Goal: Use online tool/utility

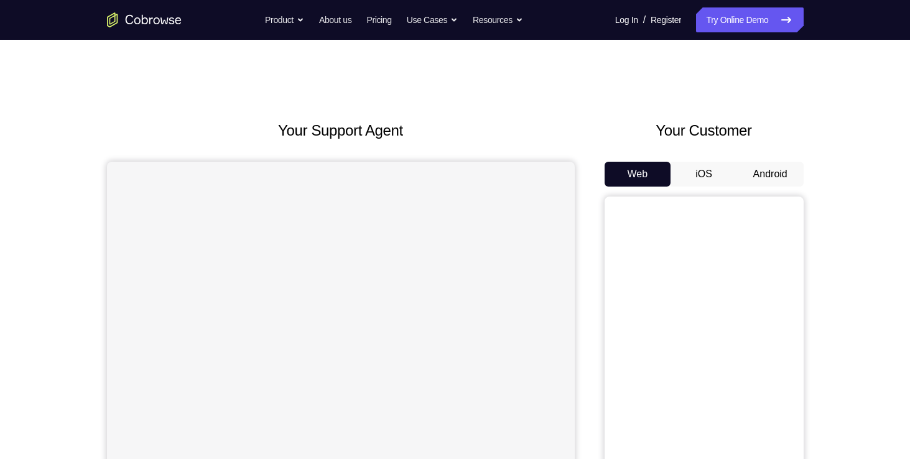
click at [775, 178] on button "Android" at bounding box center [770, 174] width 67 height 25
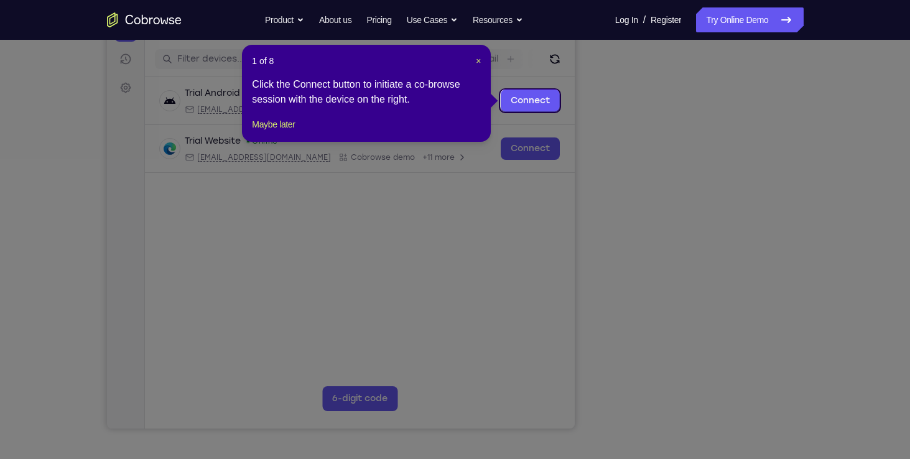
click at [698, 404] on icon at bounding box center [459, 229] width 919 height 459
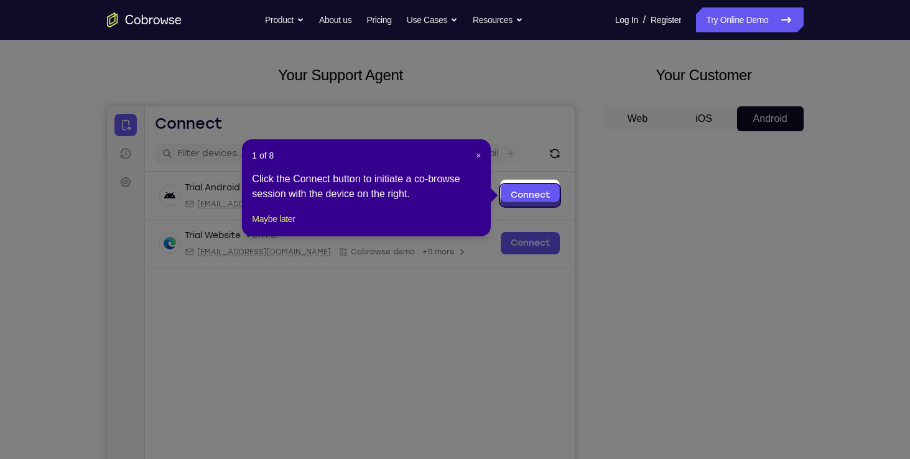
scroll to position [56, 0]
click at [476, 153] on span "×" at bounding box center [478, 155] width 5 height 10
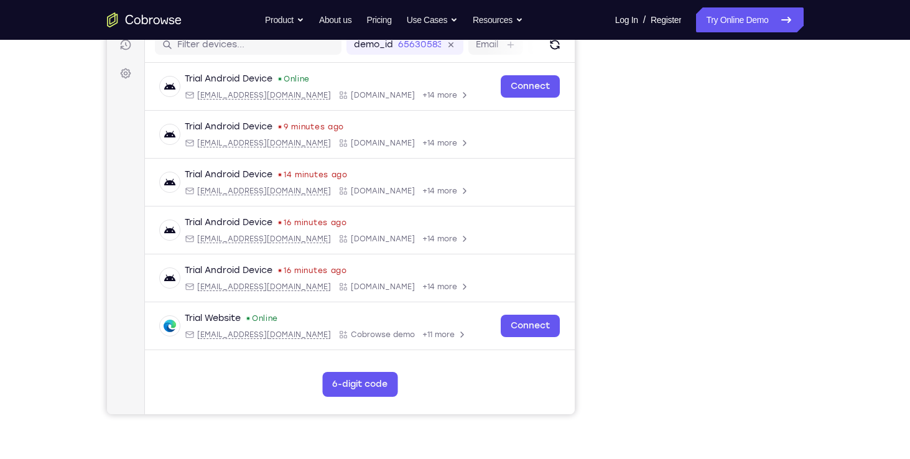
scroll to position [142, 0]
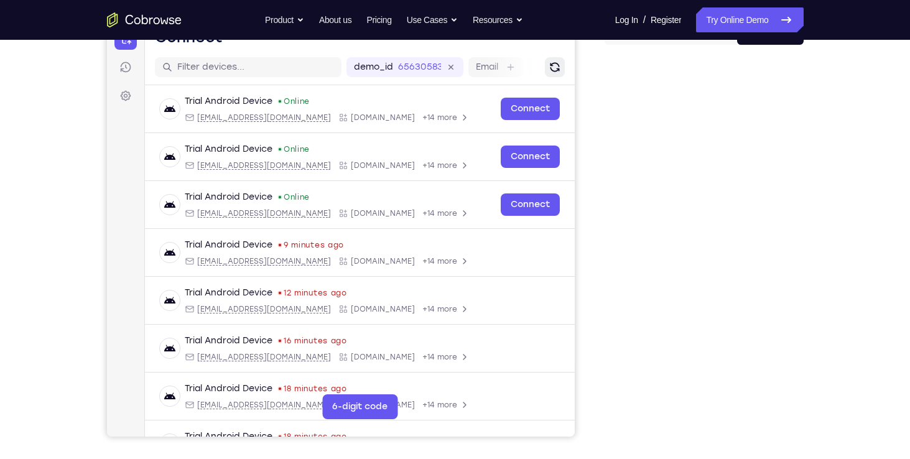
click at [544, 73] on button "Refresh" at bounding box center [554, 67] width 20 height 20
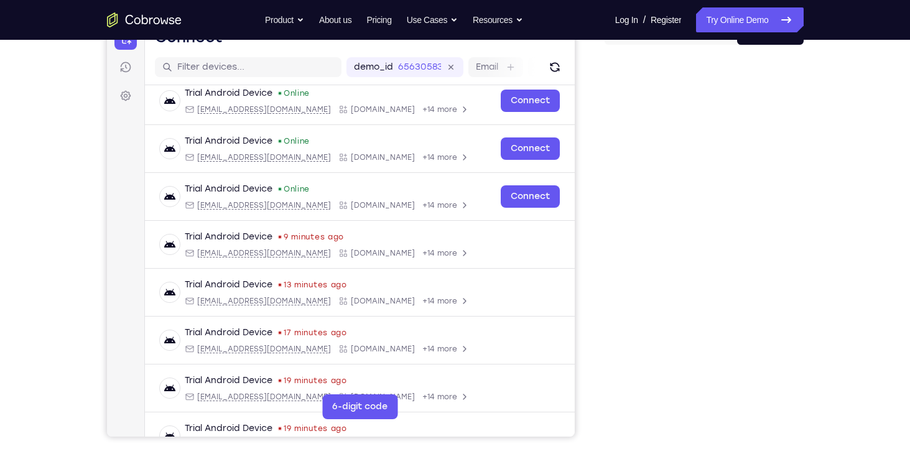
scroll to position [0, 0]
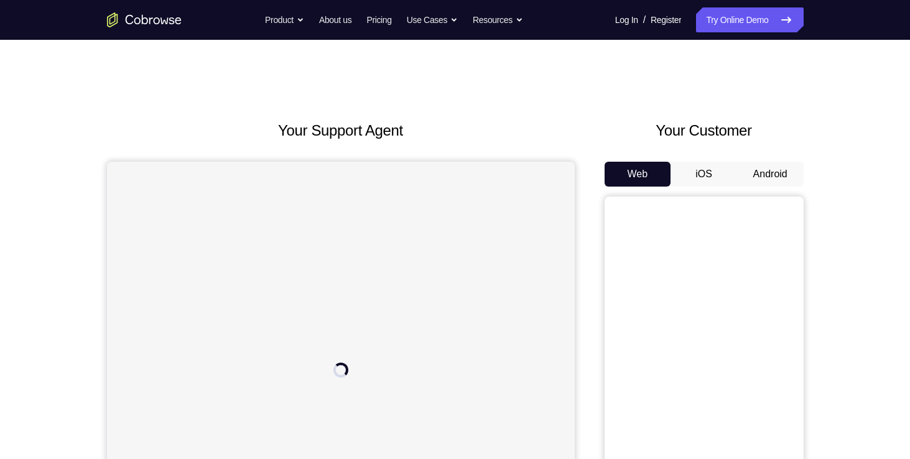
click at [764, 178] on button "Android" at bounding box center [770, 174] width 67 height 25
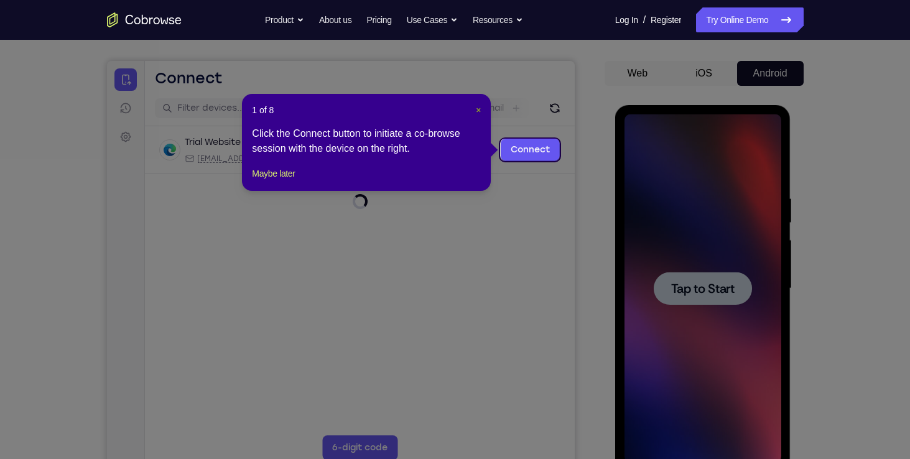
click at [479, 111] on span "×" at bounding box center [478, 110] width 5 height 10
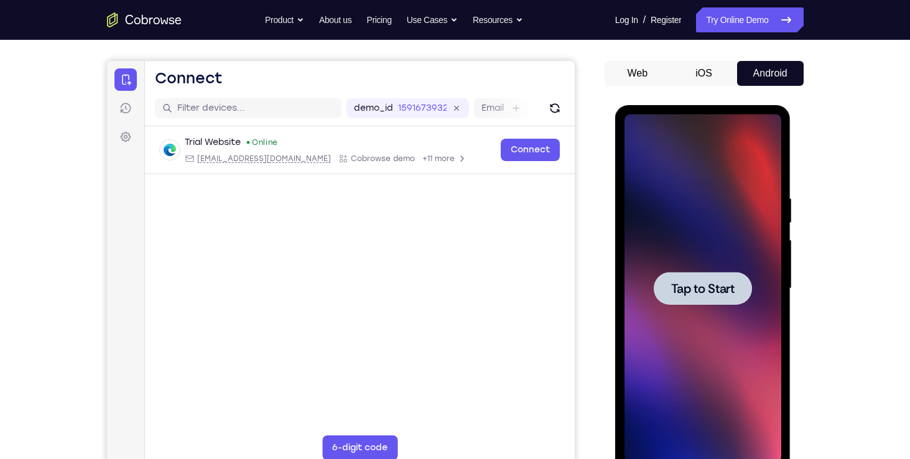
click at [698, 276] on div at bounding box center [703, 288] width 98 height 33
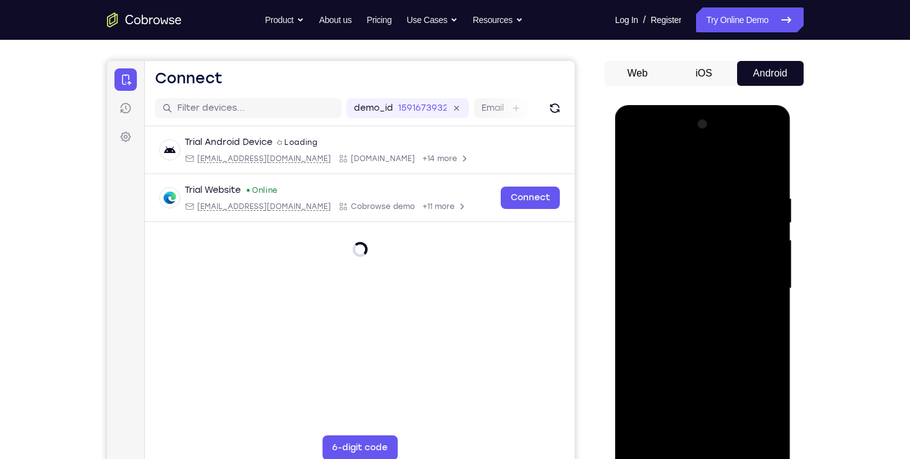
click at [701, 450] on div at bounding box center [702, 288] width 157 height 348
click at [755, 411] on div at bounding box center [702, 288] width 157 height 348
click at [693, 169] on div at bounding box center [702, 288] width 157 height 348
click at [764, 290] on div at bounding box center [702, 288] width 157 height 348
click at [688, 310] on div at bounding box center [702, 288] width 157 height 348
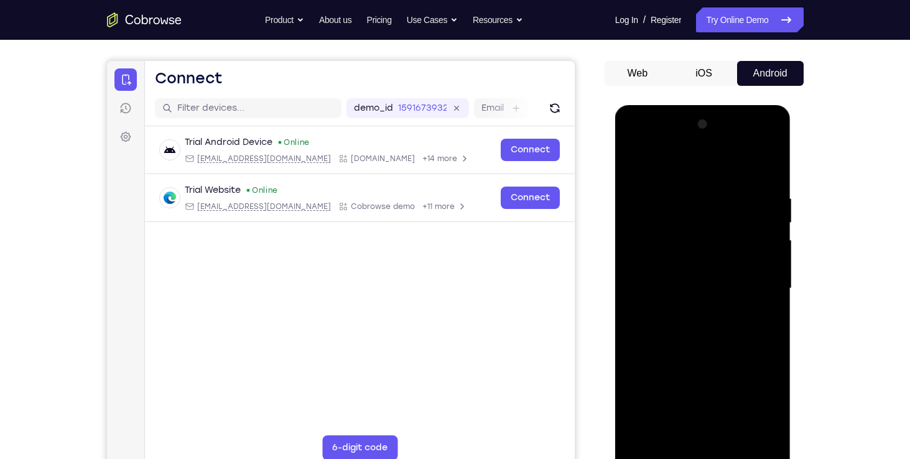
click at [711, 276] on div at bounding box center [702, 288] width 157 height 348
click at [678, 266] on div at bounding box center [702, 288] width 157 height 348
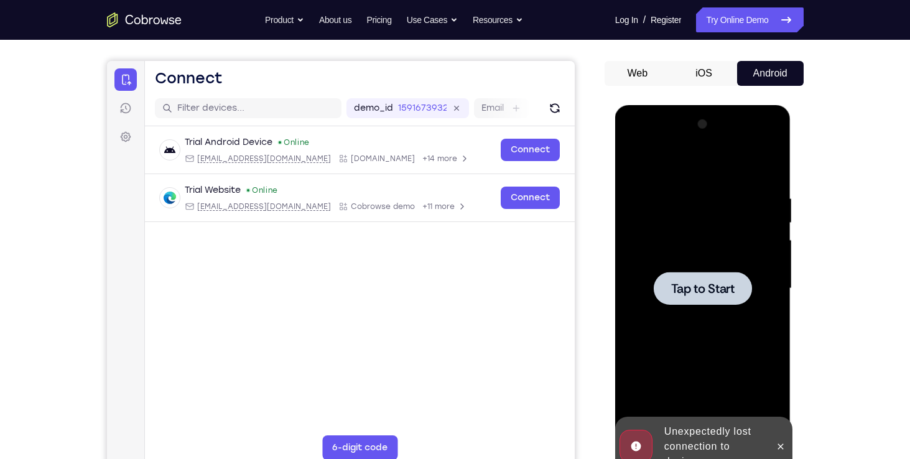
click at [680, 272] on div at bounding box center [703, 288] width 98 height 33
